Goal: Task Accomplishment & Management: Manage account settings

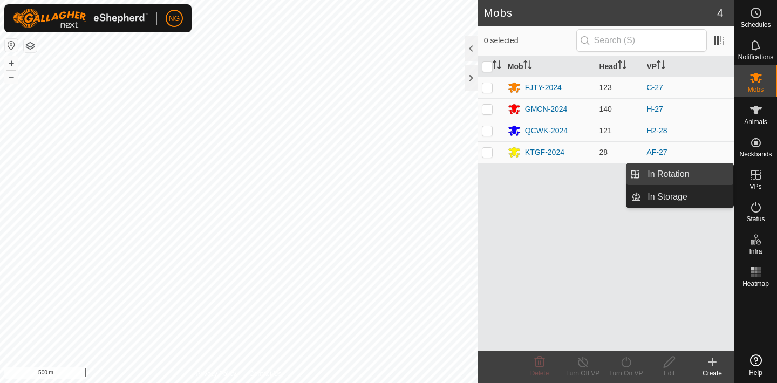
click at [710, 172] on link "In Rotation" at bounding box center [687, 174] width 92 height 22
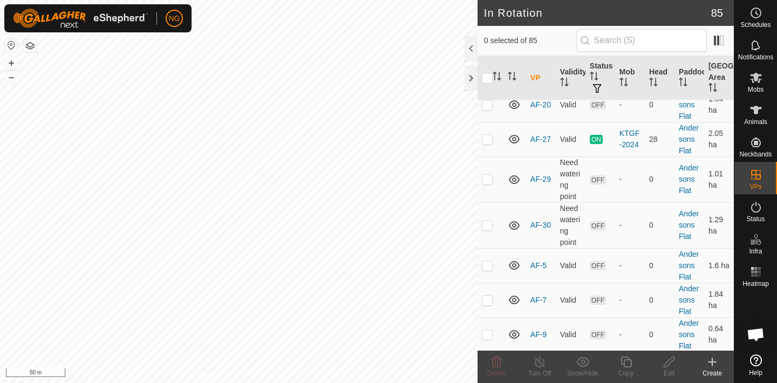
scroll to position [281, 0]
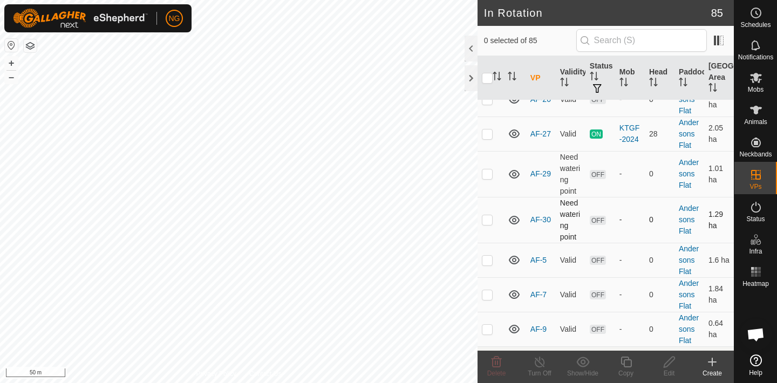
click at [487, 220] on p-checkbox at bounding box center [487, 219] width 11 height 9
checkbox input "false"
click at [488, 172] on p-checkbox at bounding box center [487, 173] width 11 height 9
checkbox input "true"
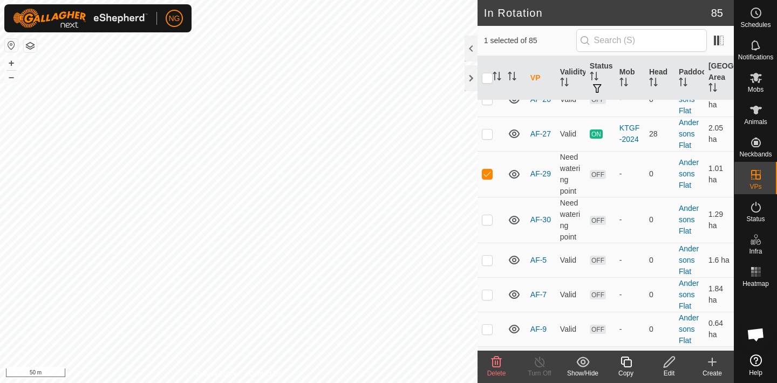
click at [666, 360] on icon at bounding box center [668, 362] width 13 height 13
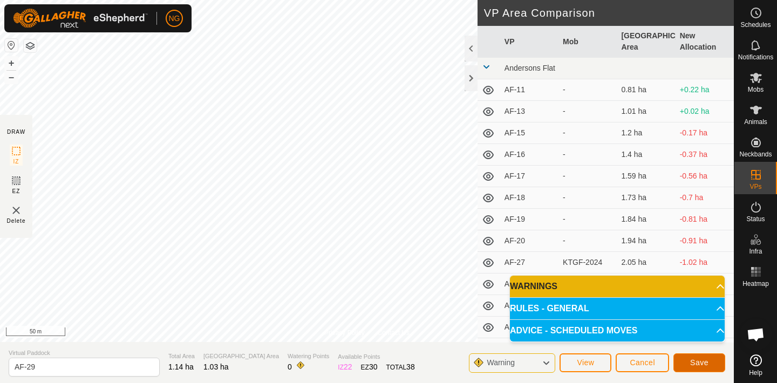
click at [695, 362] on span "Save" at bounding box center [699, 362] width 18 height 9
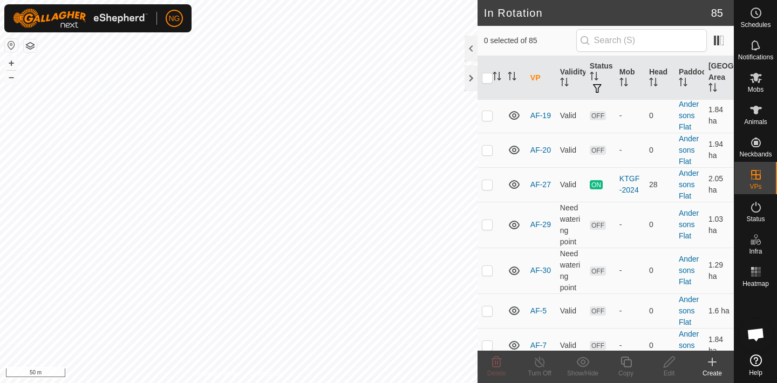
scroll to position [247, 0]
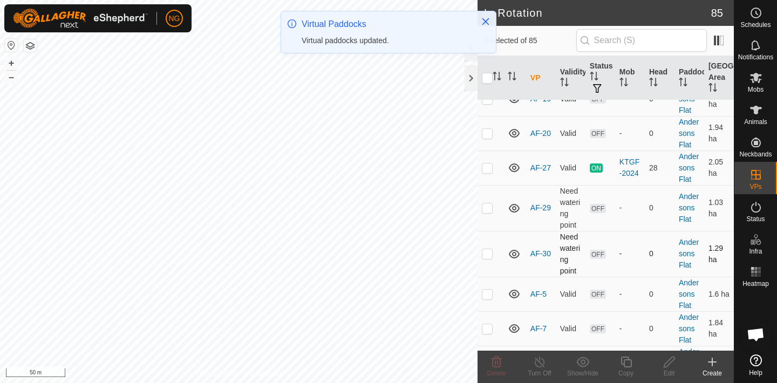
click at [487, 253] on p-checkbox at bounding box center [487, 253] width 11 height 9
checkbox input "true"
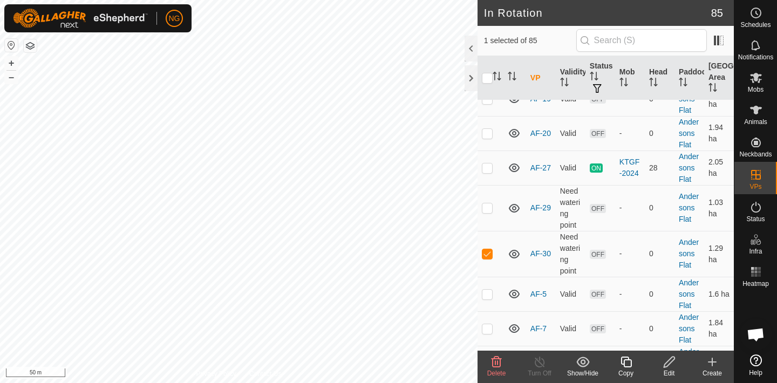
click at [668, 361] on icon at bounding box center [668, 362] width 13 height 13
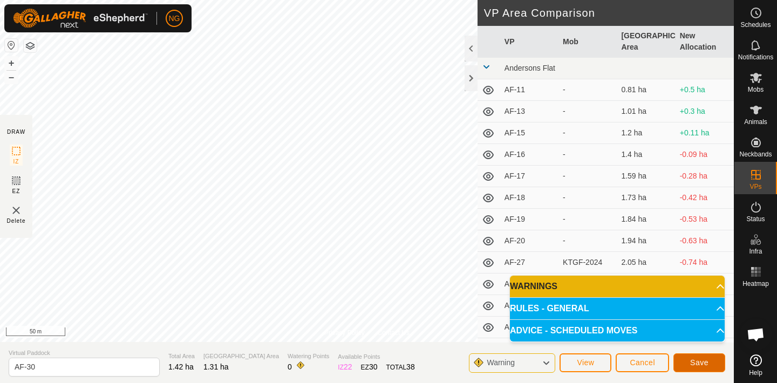
click at [699, 359] on span "Save" at bounding box center [699, 362] width 18 height 9
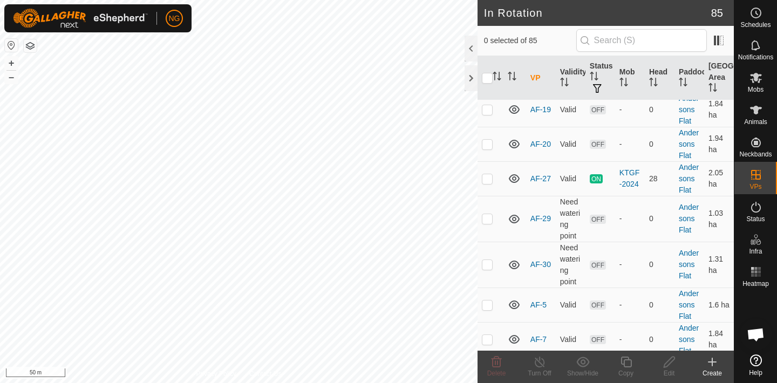
scroll to position [237, 0]
click at [487, 305] on p-checkbox at bounding box center [487, 304] width 11 height 9
checkbox input "true"
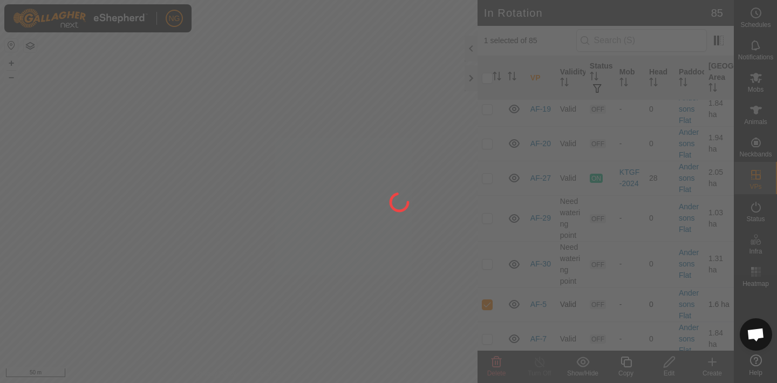
click at [487, 305] on div at bounding box center [388, 191] width 777 height 383
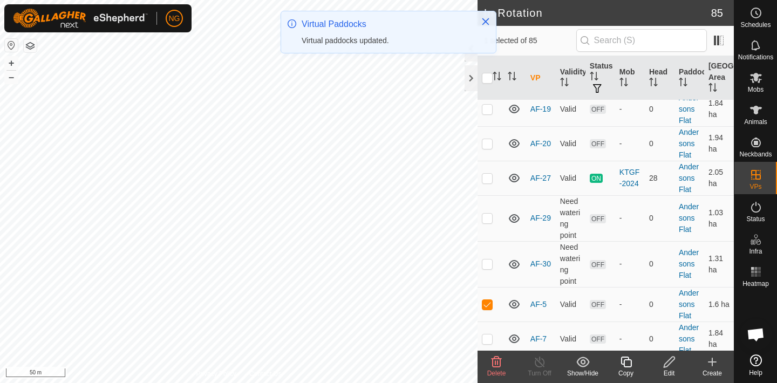
click at [487, 305] on p-checkbox at bounding box center [487, 304] width 11 height 9
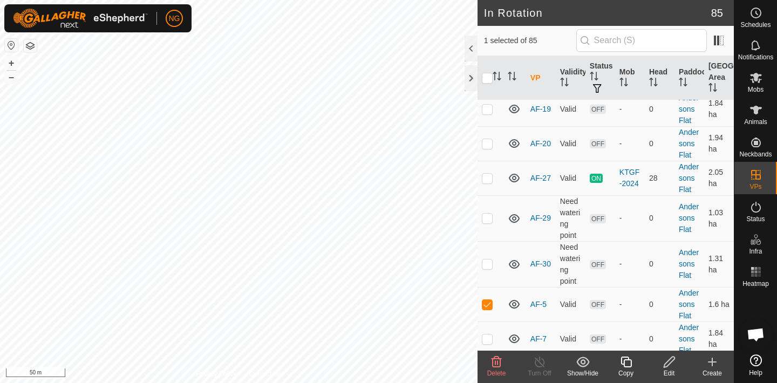
click at [487, 305] on p-checkbox at bounding box center [487, 304] width 11 height 9
checkbox input "false"
click at [488, 264] on p-checkbox at bounding box center [487, 263] width 11 height 9
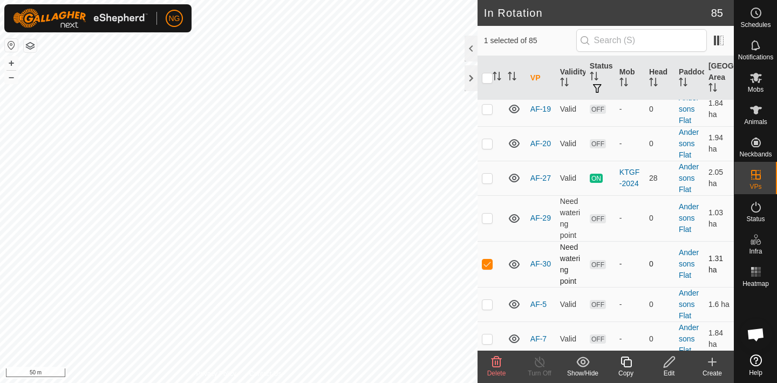
click at [488, 264] on p-checkbox at bounding box center [487, 263] width 11 height 9
checkbox input "false"
